Goal: Navigation & Orientation: Understand site structure

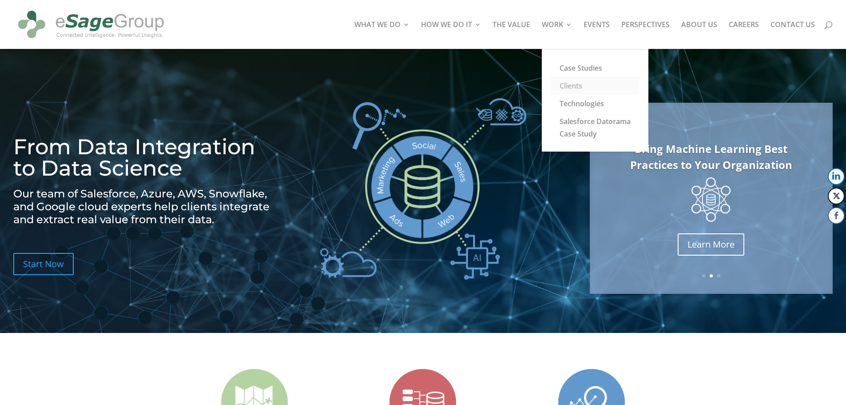
click at [580, 84] on link "Clients" at bounding box center [595, 86] width 89 height 18
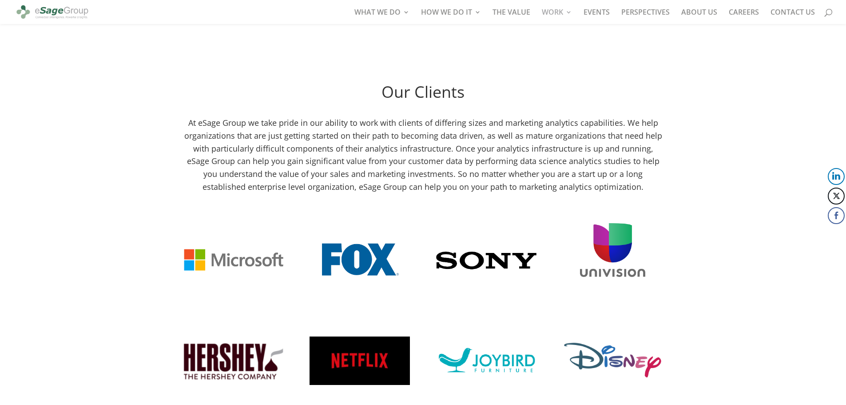
scroll to position [1538, 0]
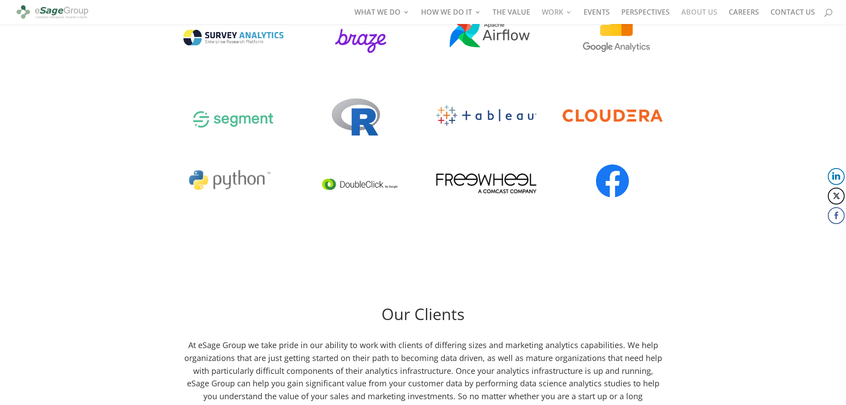
click at [706, 10] on link "ABOUT US" at bounding box center [699, 16] width 36 height 15
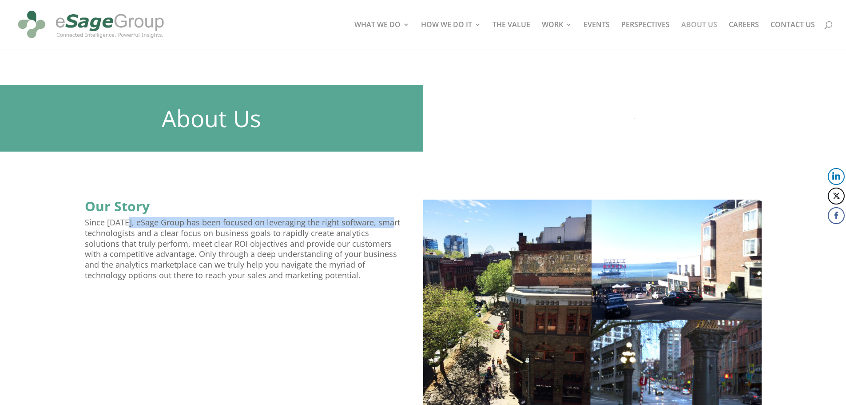
drag, startPoint x: 127, startPoint y: 221, endPoint x: 392, endPoint y: 222, distance: 265.2
click at [392, 222] on p "Since 1998, eSage Group has been focused on leveraging the right software, smar…" at bounding box center [244, 253] width 318 height 72
click at [96, 33] on img at bounding box center [91, 25] width 152 height 42
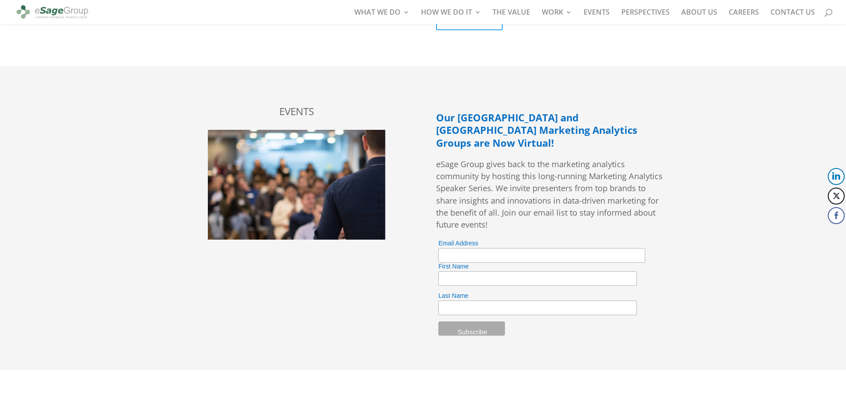
scroll to position [2069, 0]
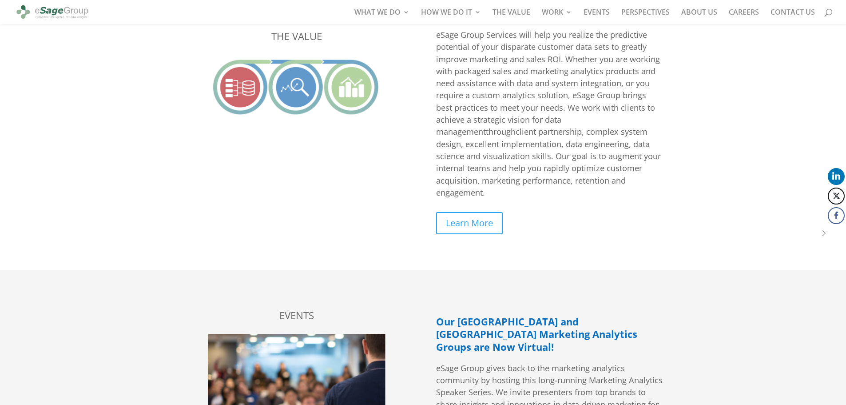
click at [838, 175] on button "LinkedIn" at bounding box center [836, 176] width 17 height 17
